Goal: Transaction & Acquisition: Purchase product/service

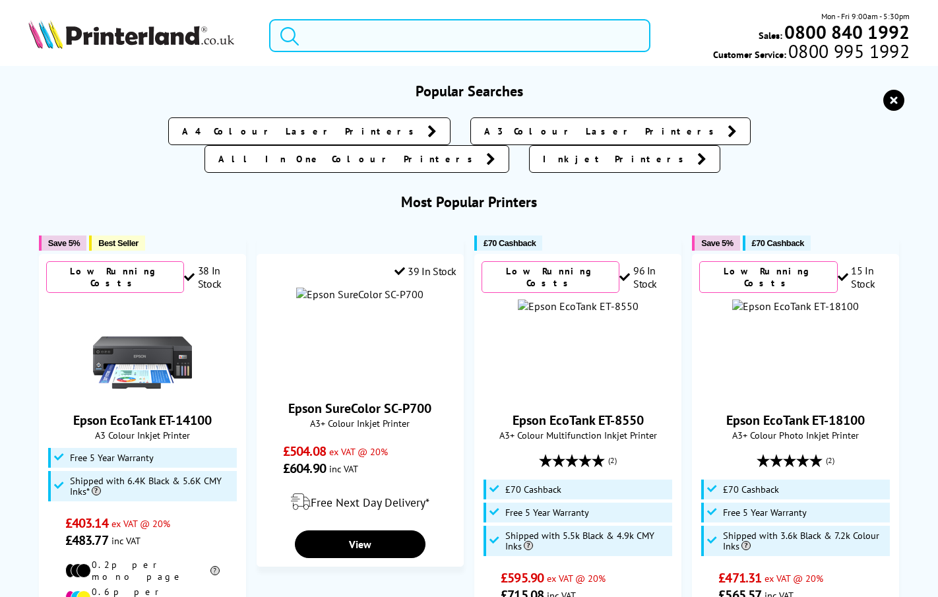
click at [363, 34] on input "search" at bounding box center [459, 35] width 381 height 33
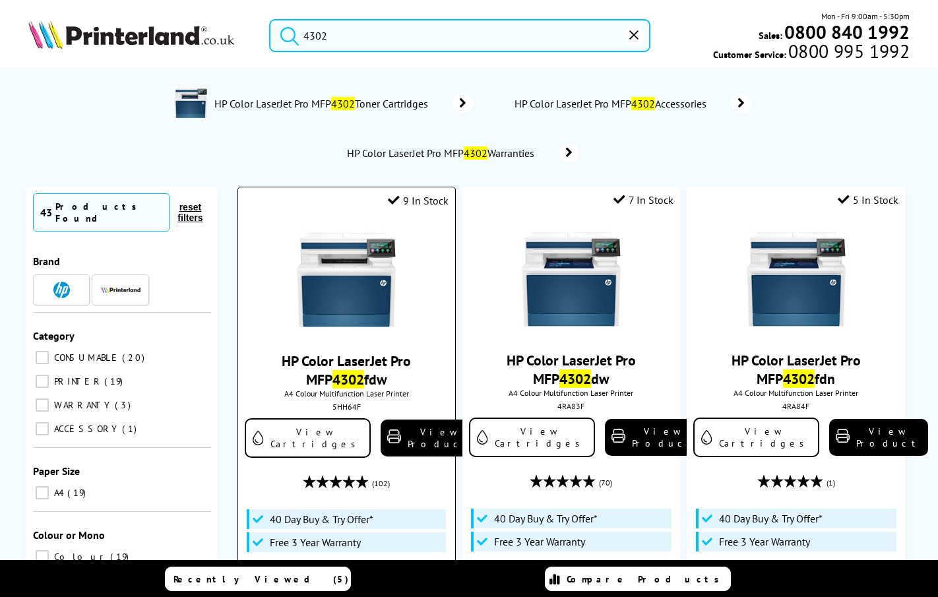
type input "4302"
click at [361, 279] on img at bounding box center [346, 279] width 99 height 99
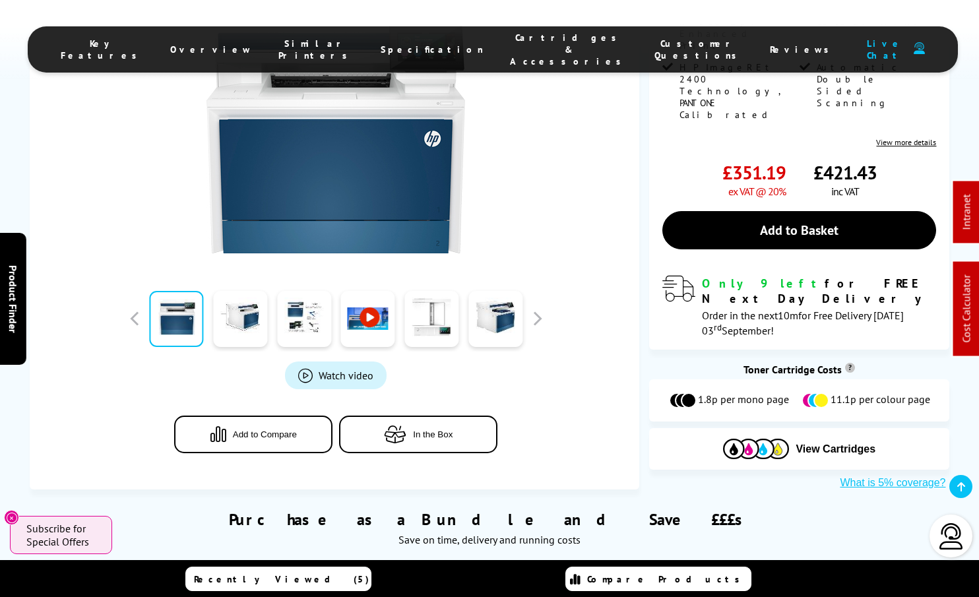
scroll to position [366, 0]
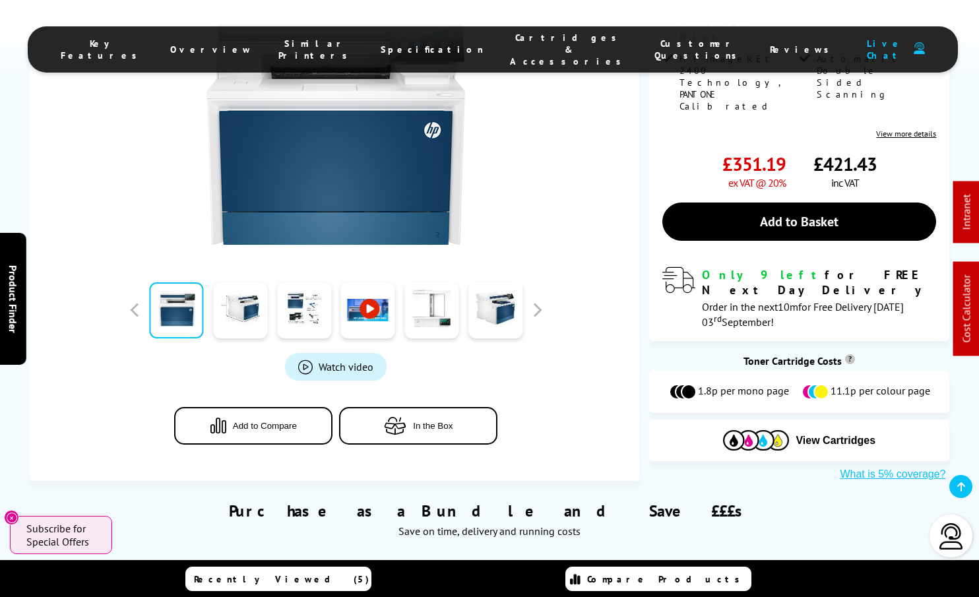
click at [660, 589] on link "Compare Products" at bounding box center [658, 579] width 186 height 24
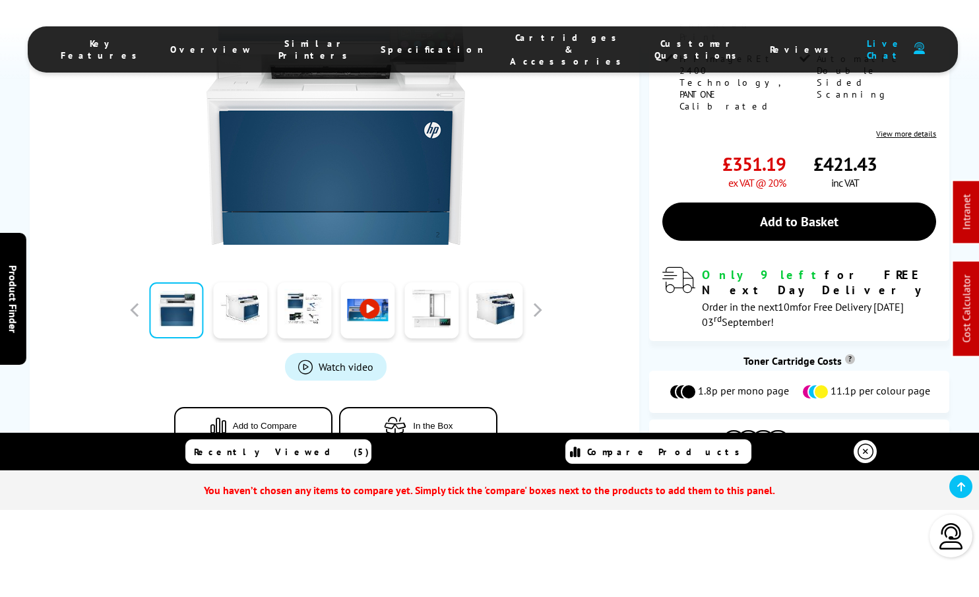
click at [869, 454] on icon at bounding box center [865, 452] width 16 height 16
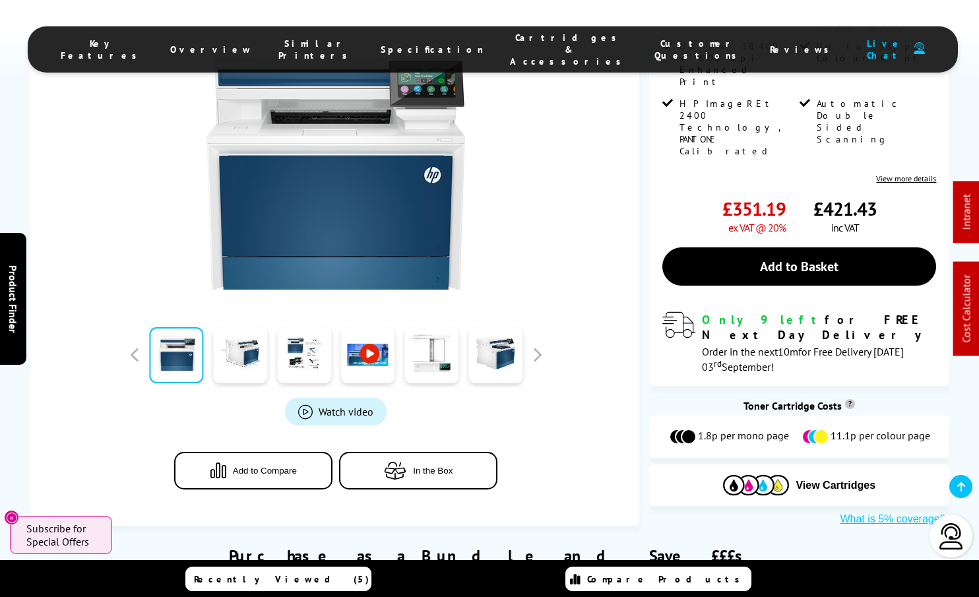
scroll to position [324, 0]
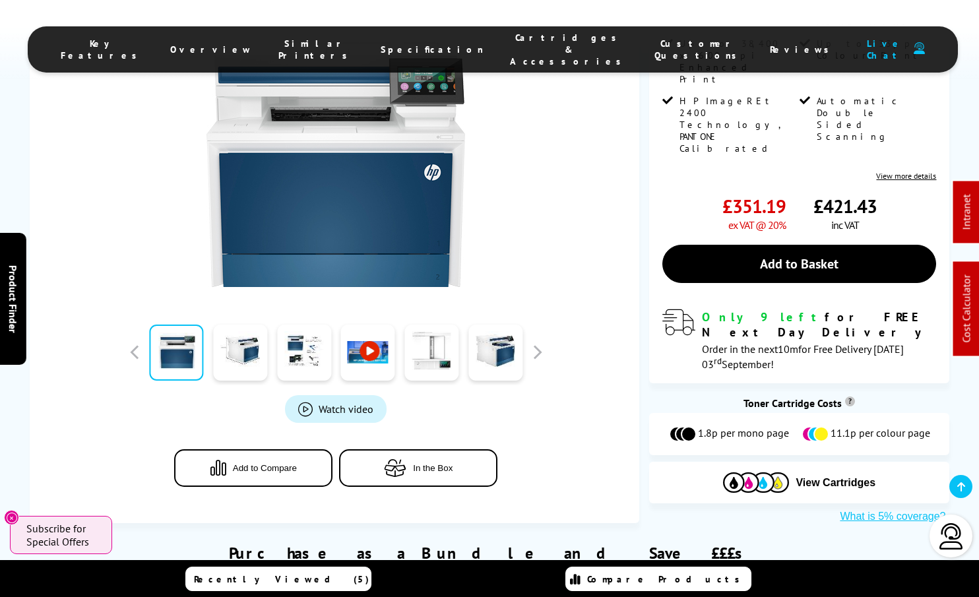
click at [701, 589] on link "Compare Products" at bounding box center [658, 579] width 186 height 24
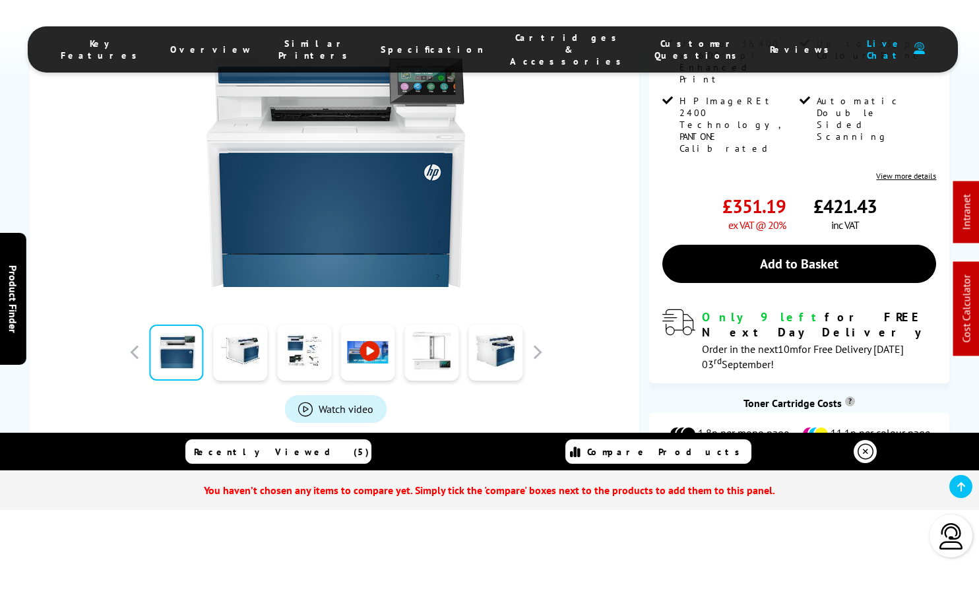
click at [869, 448] on icon at bounding box center [865, 452] width 16 height 16
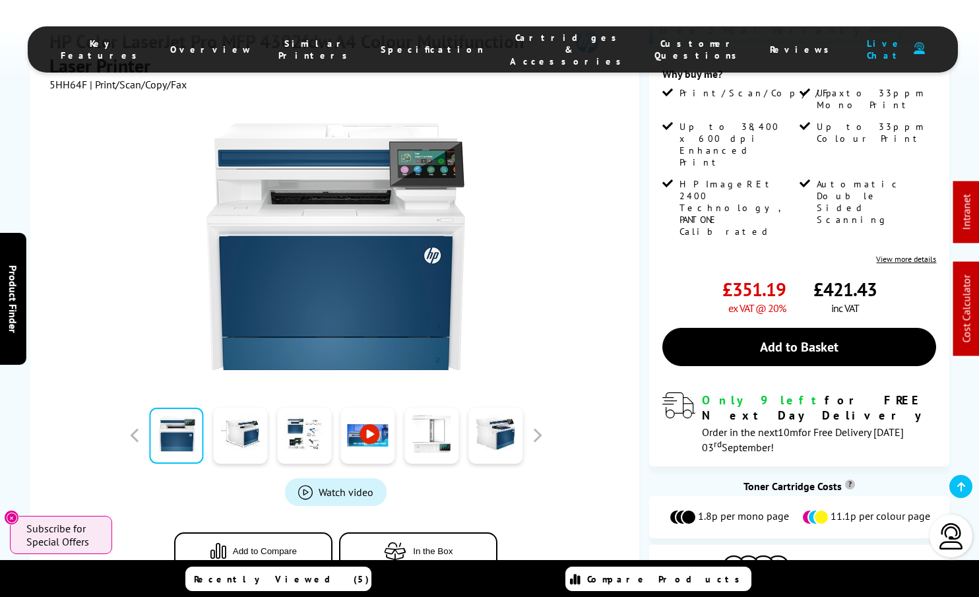
scroll to position [233, 0]
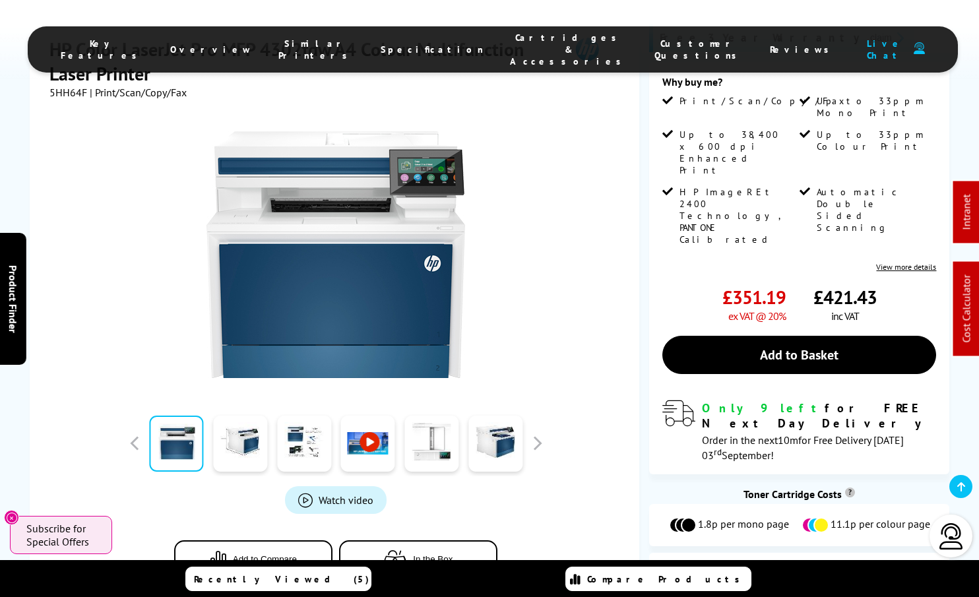
click at [682, 585] on link "Compare Products" at bounding box center [658, 579] width 186 height 24
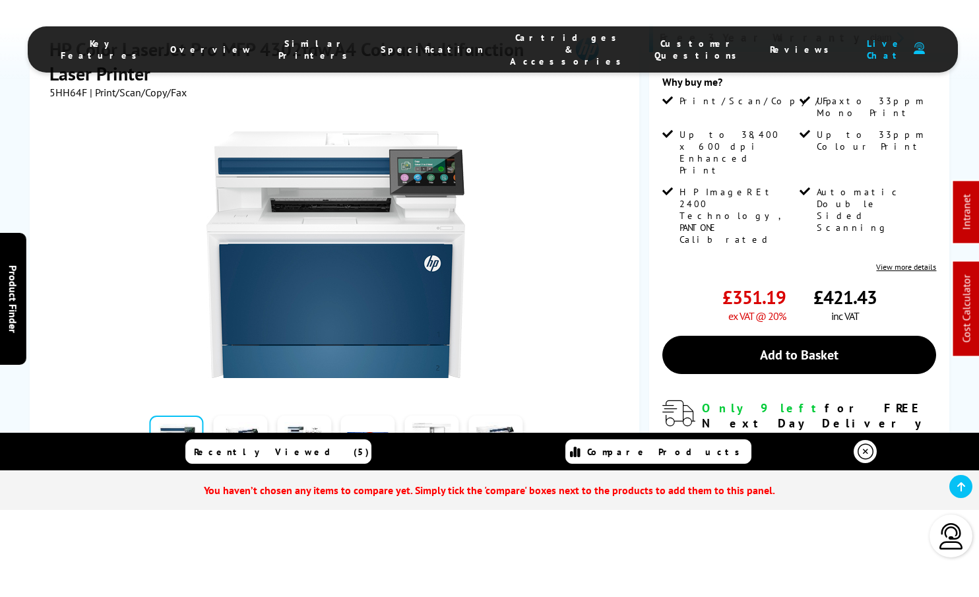
click at [865, 457] on icon at bounding box center [865, 452] width 16 height 16
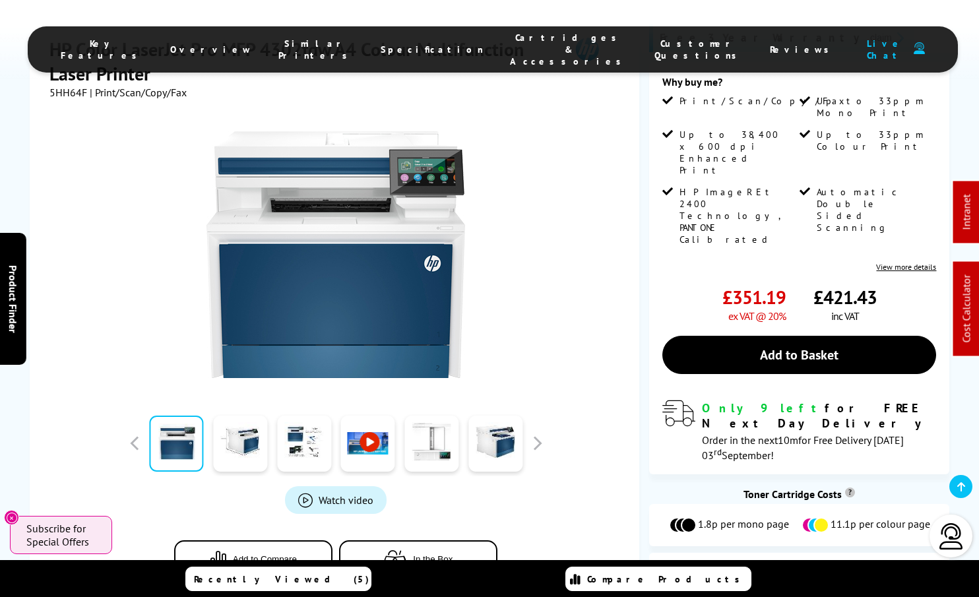
click at [293, 540] on button "Add to Compare" at bounding box center [253, 559] width 158 height 38
click at [665, 576] on span "Compare Products (1)" at bounding box center [667, 579] width 168 height 24
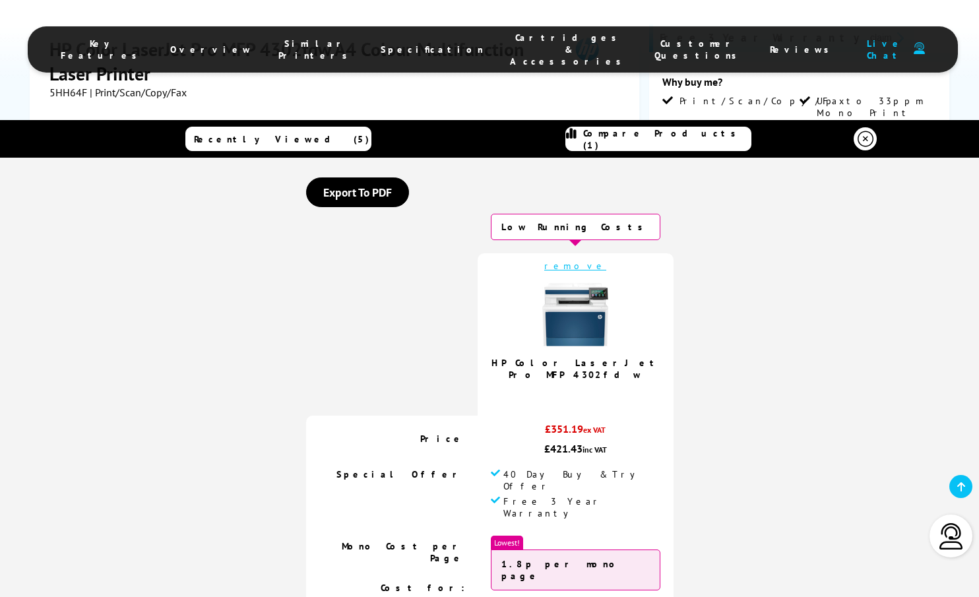
scroll to position [0, 0]
click at [279, 142] on span "Recently Viewed (5)" at bounding box center [281, 139] width 175 height 12
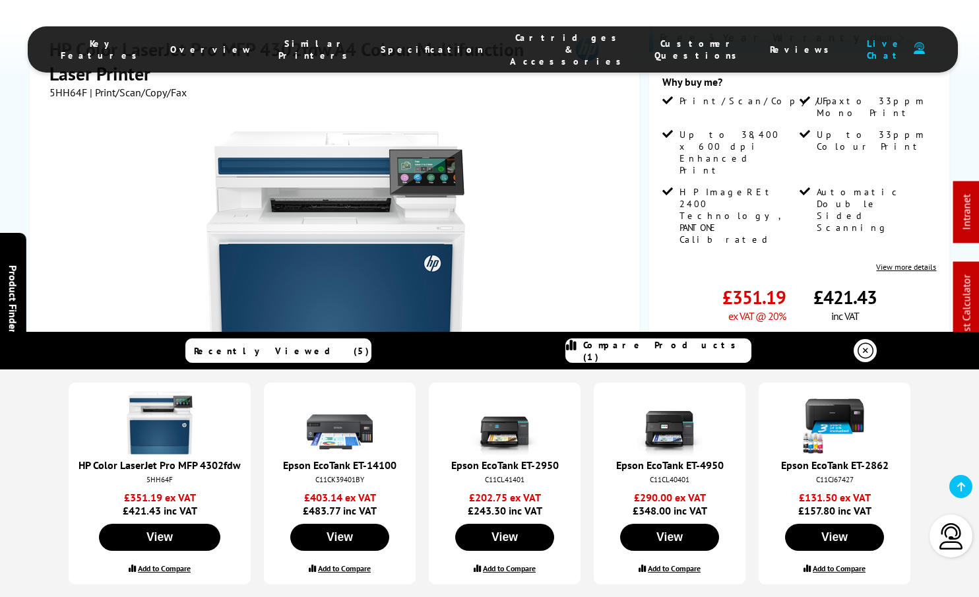
click at [168, 569] on label "Add to Compare" at bounding box center [164, 568] width 53 height 10
click at [0, 0] on input "Add to Compare" at bounding box center [0, 0] width 0 height 0
click at [840, 569] on label "Add to Compare" at bounding box center [839, 568] width 53 height 10
click at [0, 0] on input "Add to Compare" at bounding box center [0, 0] width 0 height 0
click at [711, 452] on div at bounding box center [669, 425] width 132 height 66
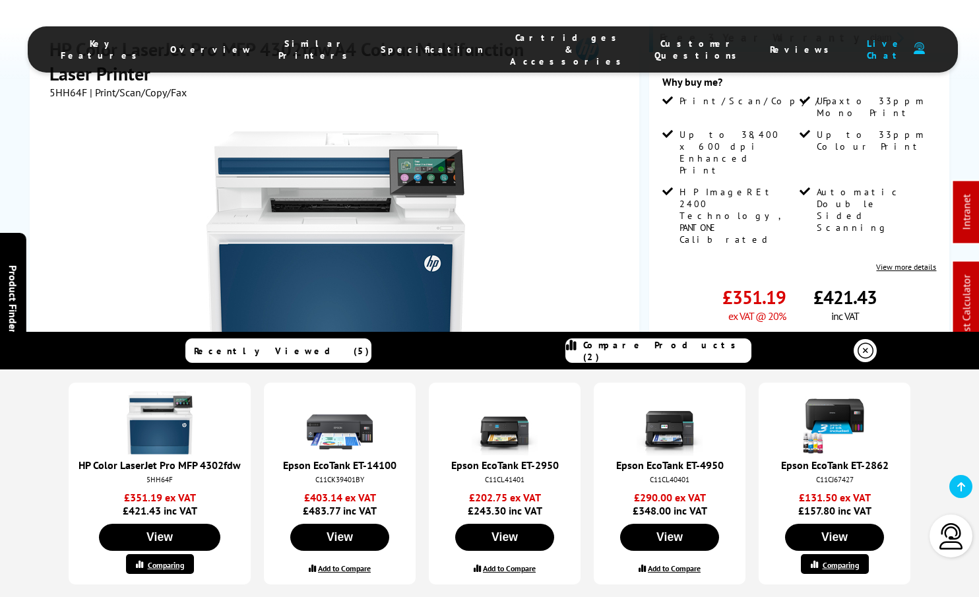
click at [704, 350] on span "Compare Products (2)" at bounding box center [667, 351] width 168 height 24
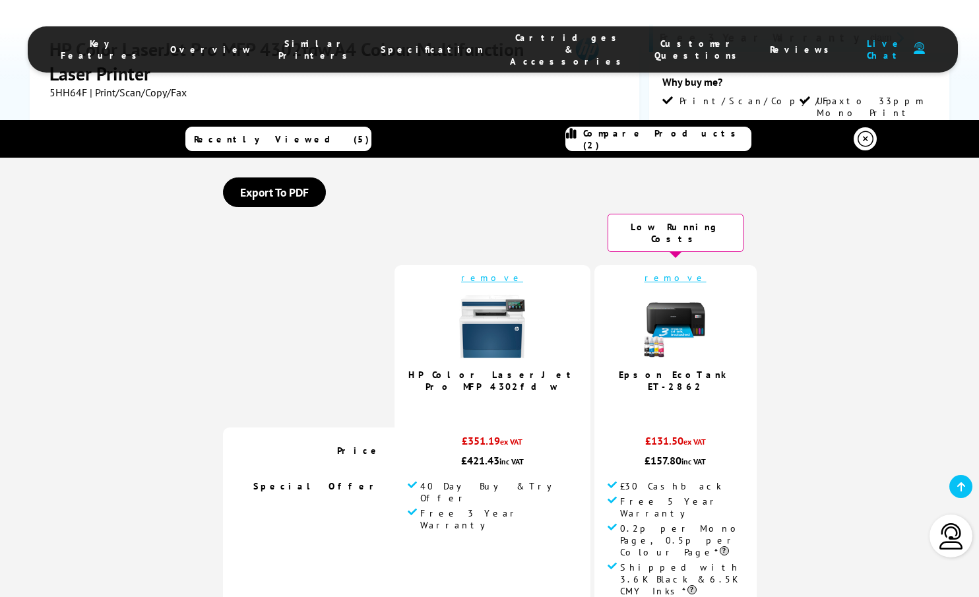
click at [873, 142] on link at bounding box center [864, 138] width 23 height 23
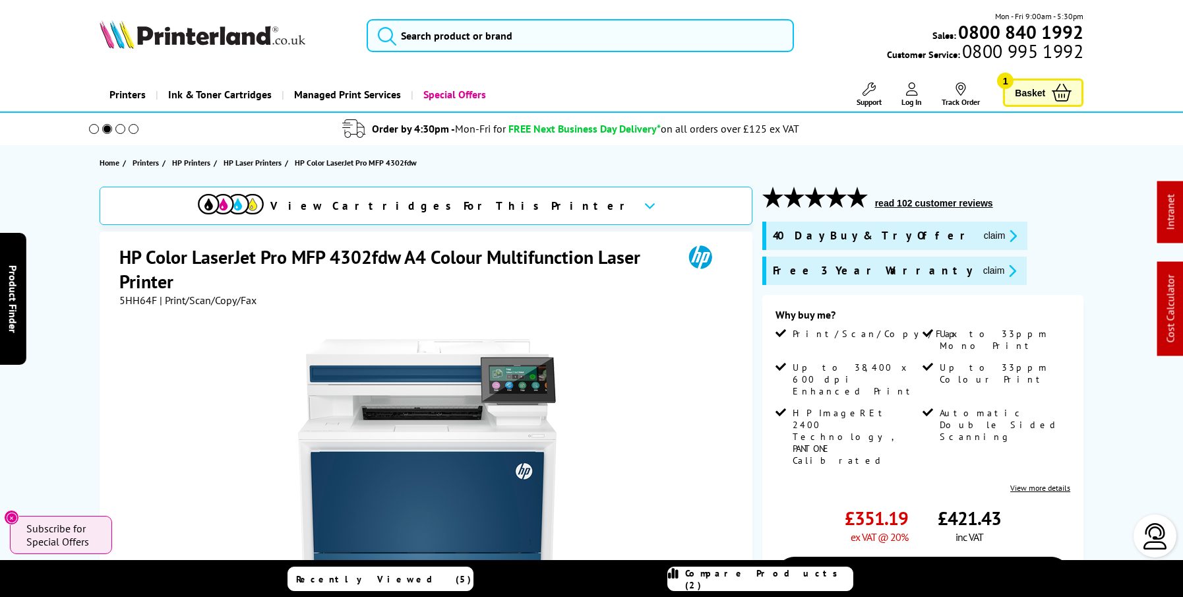
scroll to position [-1, 0]
click at [200, 44] on img at bounding box center [203, 34] width 206 height 29
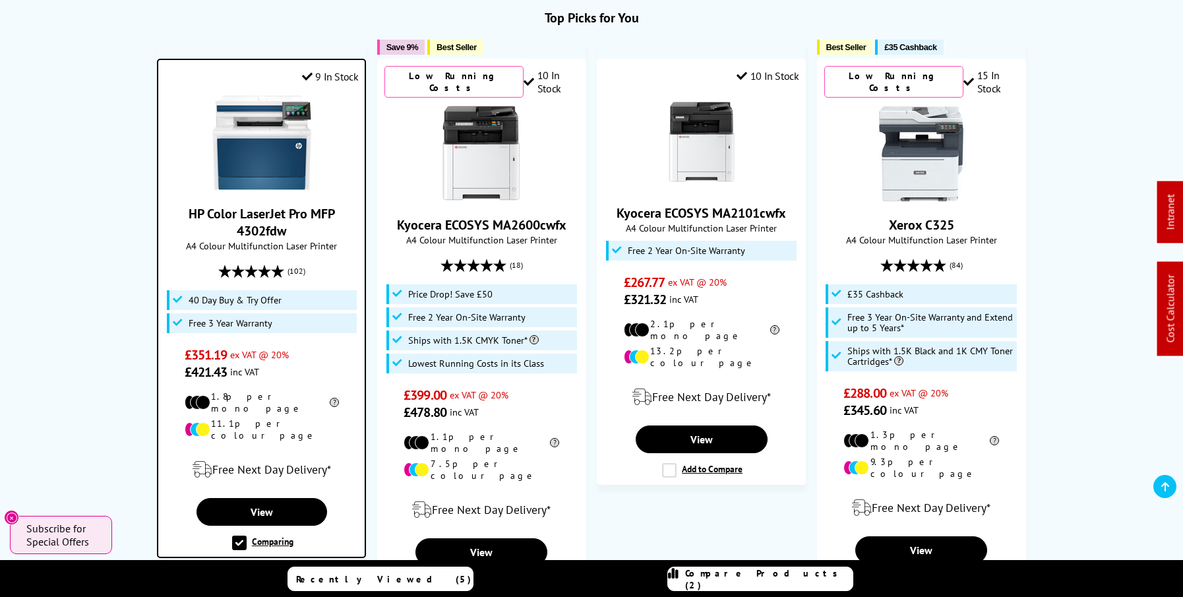
scroll to position [471, 0]
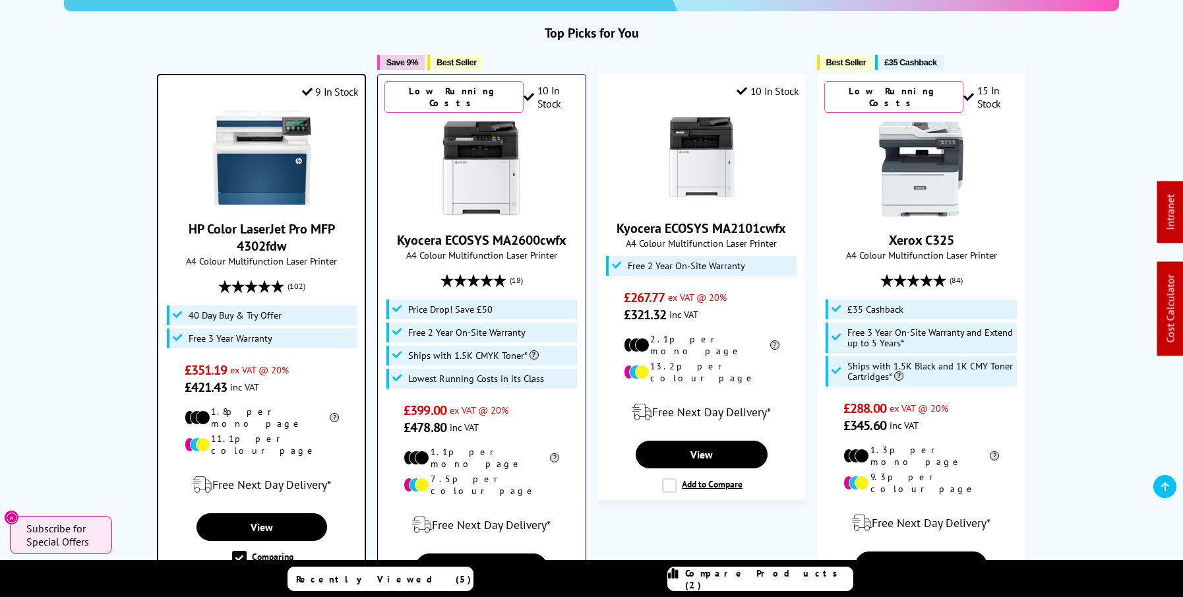
click at [484, 184] on img at bounding box center [481, 168] width 99 height 99
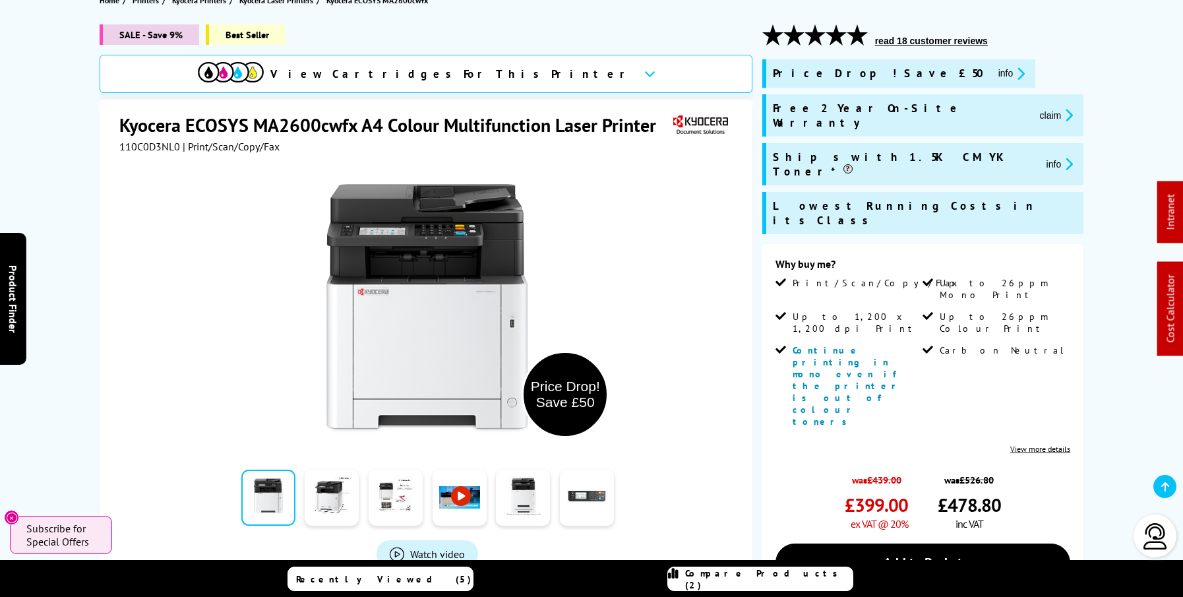
scroll to position [75, 0]
